Goal: Task Accomplishment & Management: Manage account settings

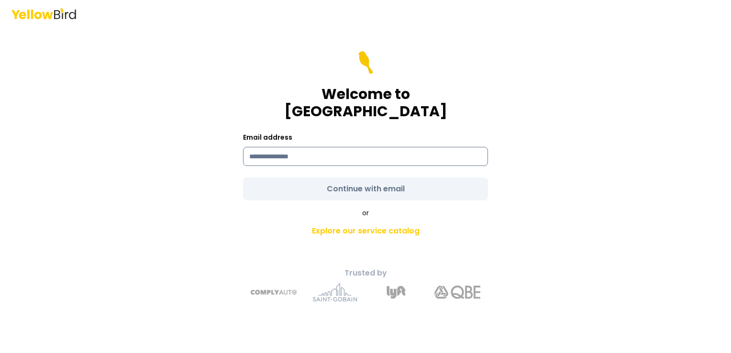
drag, startPoint x: 320, startPoint y: 152, endPoint x: 310, endPoint y: 152, distance: 9.6
click at [320, 150] on input at bounding box center [365, 156] width 245 height 19
type input "**********"
drag, startPoint x: 432, startPoint y: 181, endPoint x: 418, endPoint y: 179, distance: 14.4
click at [432, 180] on form "**********" at bounding box center [365, 125] width 245 height 149
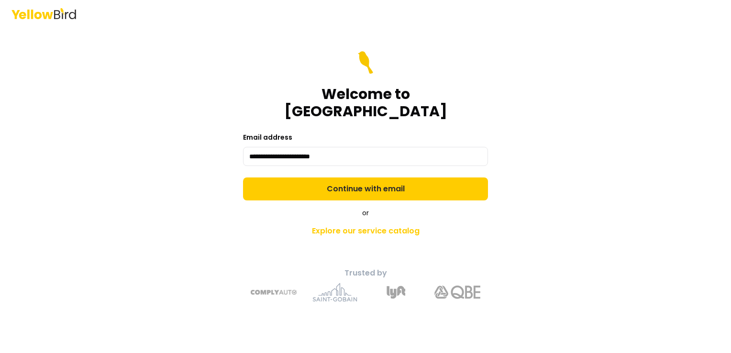
click at [394, 179] on button "Continue with email" at bounding box center [365, 188] width 245 height 23
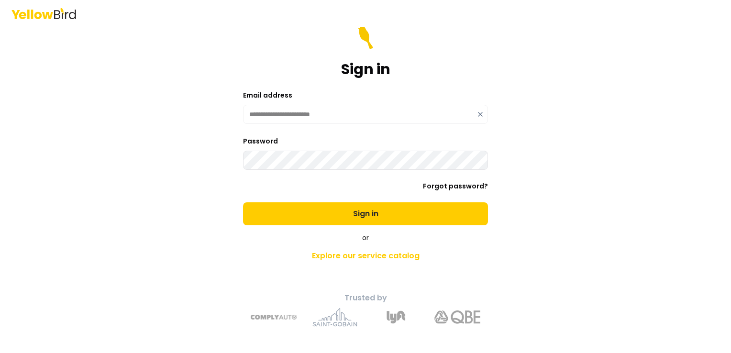
click at [243, 202] on button "Sign in" at bounding box center [365, 213] width 245 height 23
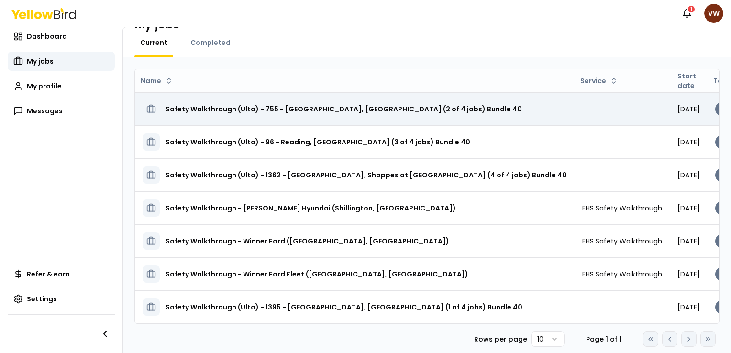
scroll to position [33, 0]
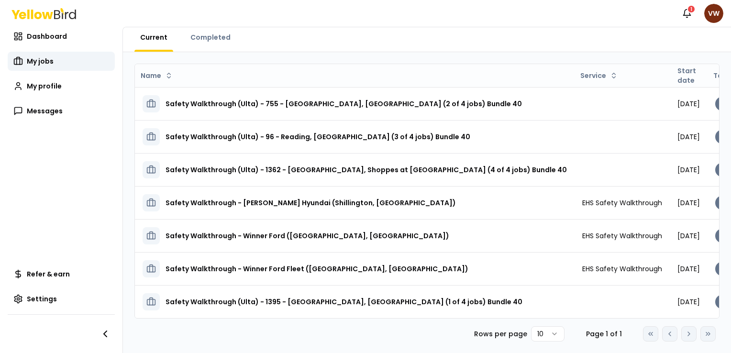
click at [581, 326] on div "Rows per page 10 Page 1 of 1 Go to first page Go to previous page Go to next pa…" at bounding box center [595, 333] width 242 height 15
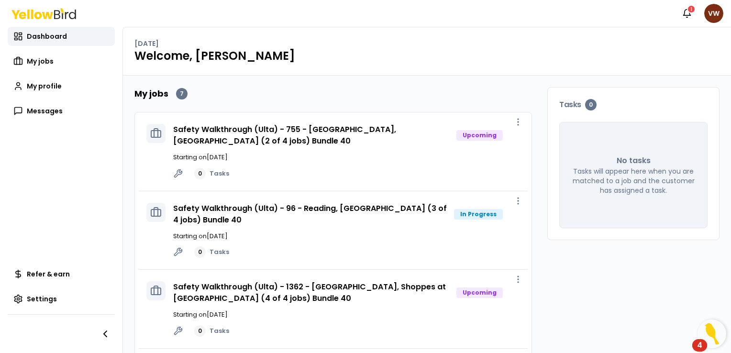
click at [717, 11] on html "Notifications 1 VW Dashboard My jobs My profile Messages Refer & earn Settings …" at bounding box center [365, 176] width 731 height 353
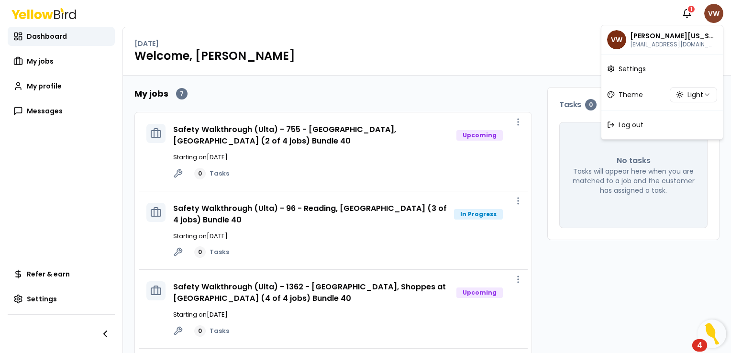
click at [718, 12] on html "Notifications 1 VW Dashboard My jobs My profile Messages Refer & earn Settings …" at bounding box center [365, 176] width 731 height 353
click at [713, 14] on html "Notifications 1 VW Dashboard My jobs My profile Messages Refer & earn Settings …" at bounding box center [365, 176] width 731 height 353
click at [636, 124] on span "Log out" at bounding box center [631, 125] width 25 height 10
